Goal: Find specific page/section

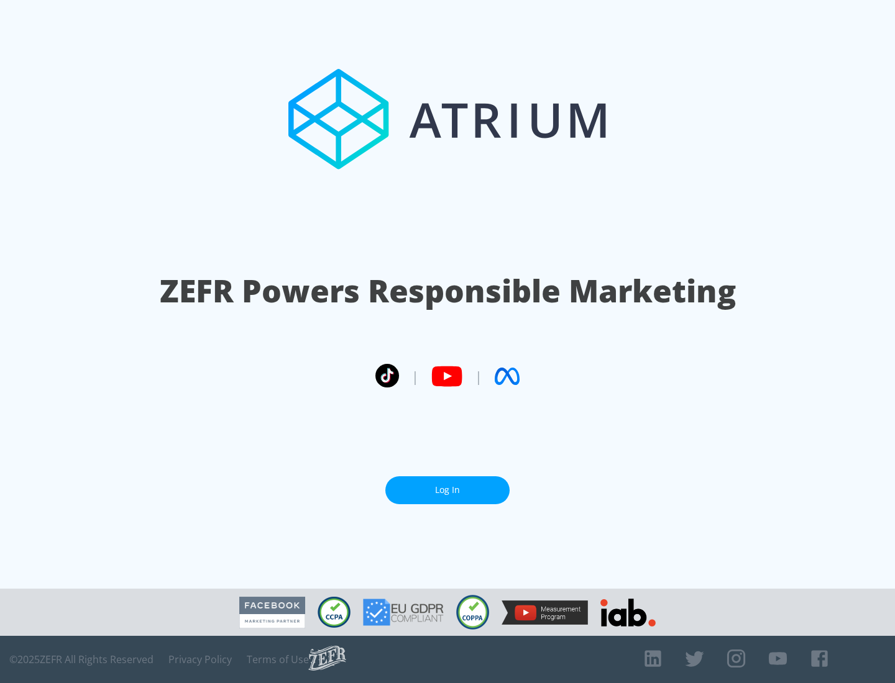
click at [447, 490] on link "Log In" at bounding box center [447, 491] width 124 height 28
